Goal: Task Accomplishment & Management: Use online tool/utility

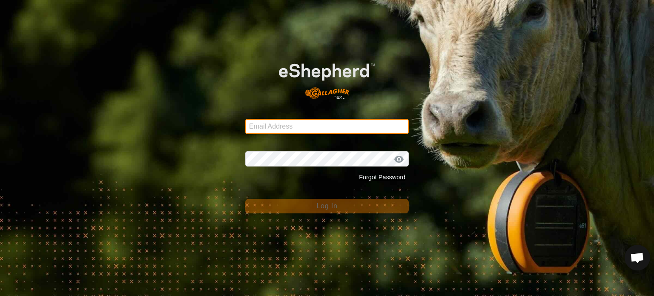
click at [267, 127] on input "Email Address" at bounding box center [327, 126] width 164 height 15
type input "[PERSON_NAME][EMAIL_ADDRESS][DOMAIN_NAME]"
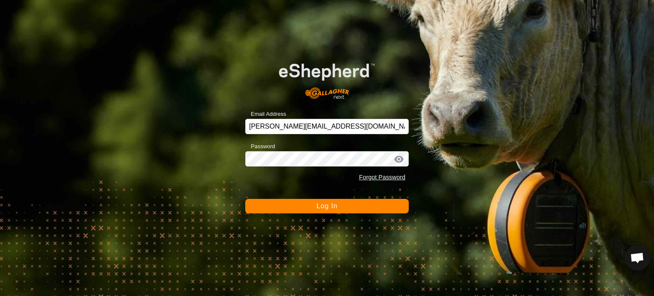
click at [333, 207] on span "Log In" at bounding box center [326, 205] width 21 height 7
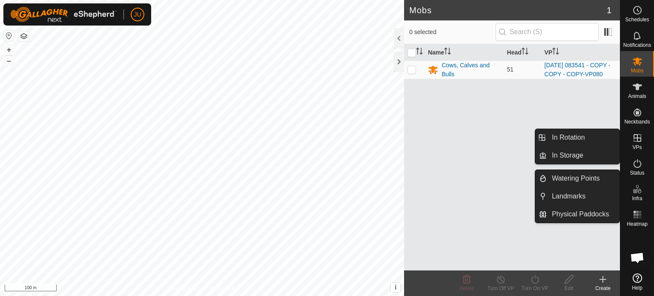
click at [641, 139] on icon at bounding box center [638, 138] width 8 height 8
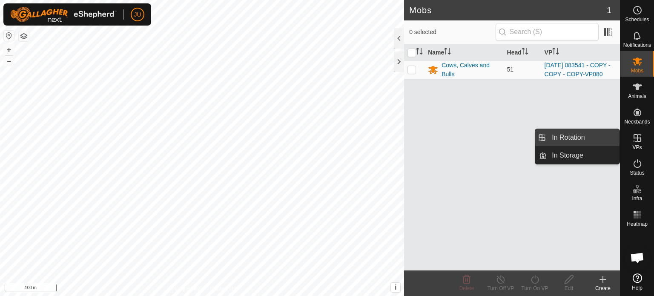
click at [578, 134] on link "In Rotation" at bounding box center [583, 137] width 73 height 17
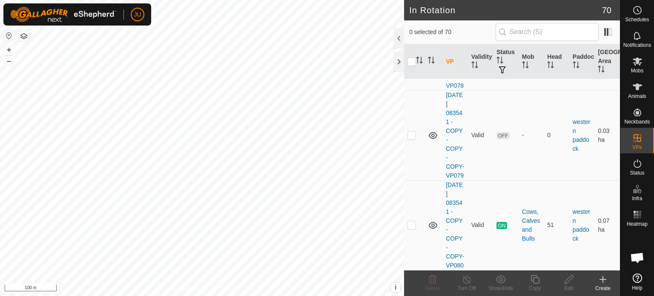
scroll to position [7342, 0]
click at [406, 219] on td at bounding box center [414, 225] width 20 height 90
checkbox input "true"
click at [535, 278] on icon at bounding box center [535, 279] width 11 height 10
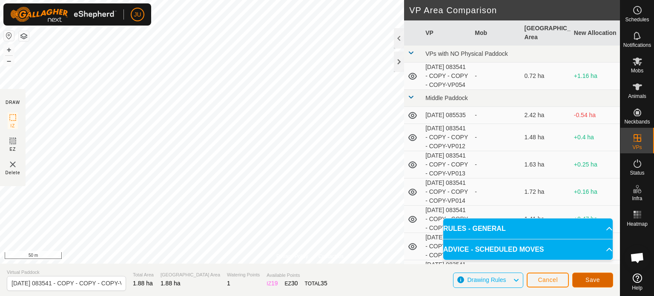
click at [591, 281] on span "Save" at bounding box center [593, 279] width 14 height 7
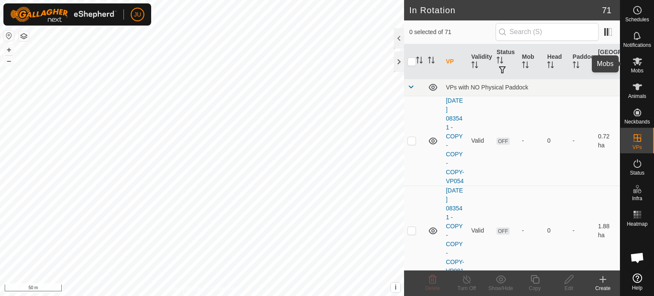
click at [641, 61] on icon at bounding box center [638, 61] width 10 height 10
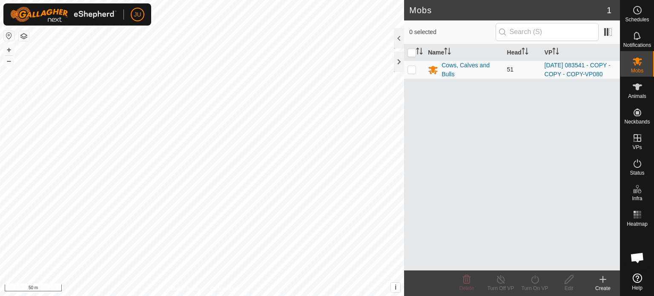
click at [409, 73] on p-checkbox at bounding box center [412, 69] width 9 height 7
checkbox input "true"
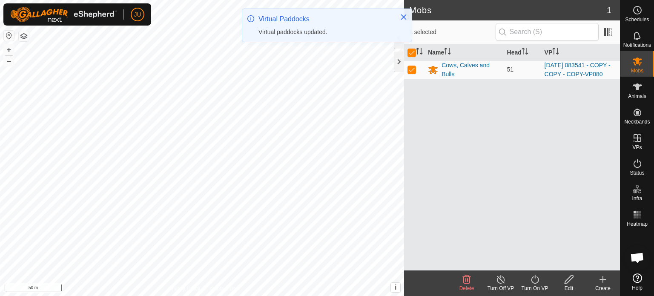
click at [532, 276] on icon at bounding box center [535, 279] width 11 height 10
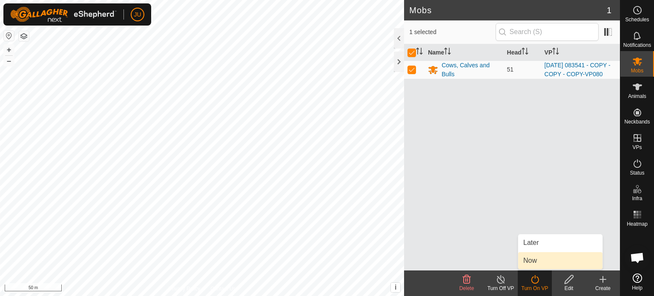
click at [539, 260] on link "Now" at bounding box center [560, 260] width 84 height 17
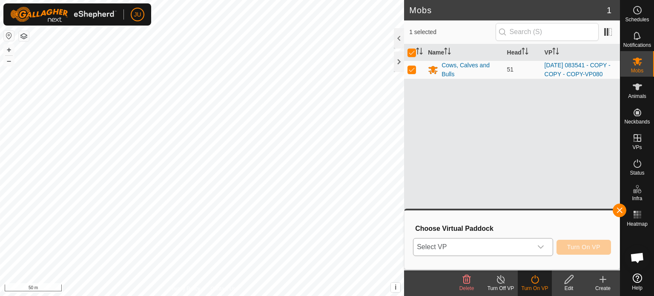
click at [542, 245] on icon "dropdown trigger" at bounding box center [541, 247] width 7 height 7
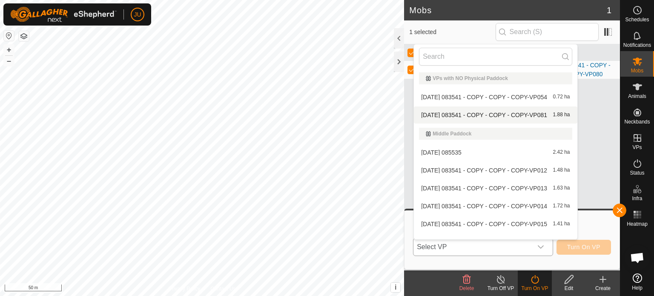
click at [486, 114] on span "[DATE] 083541 - COPY - COPY - COPY-VP081" at bounding box center [484, 115] width 126 height 6
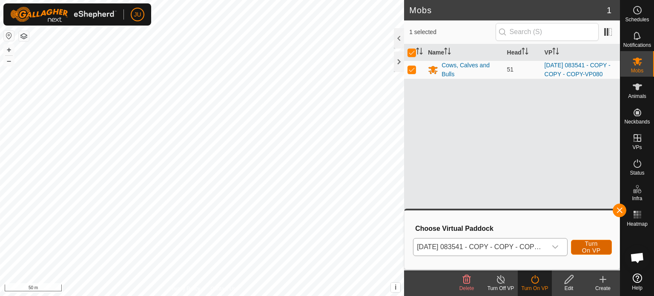
click at [595, 244] on span "Turn On VP" at bounding box center [592, 247] width 20 height 14
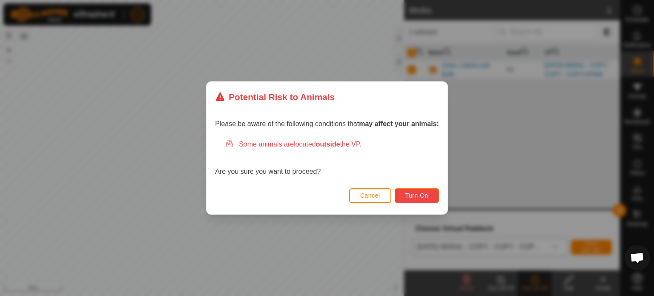
click at [422, 193] on span "Turn On" at bounding box center [417, 195] width 23 height 7
